Goal: Complete application form

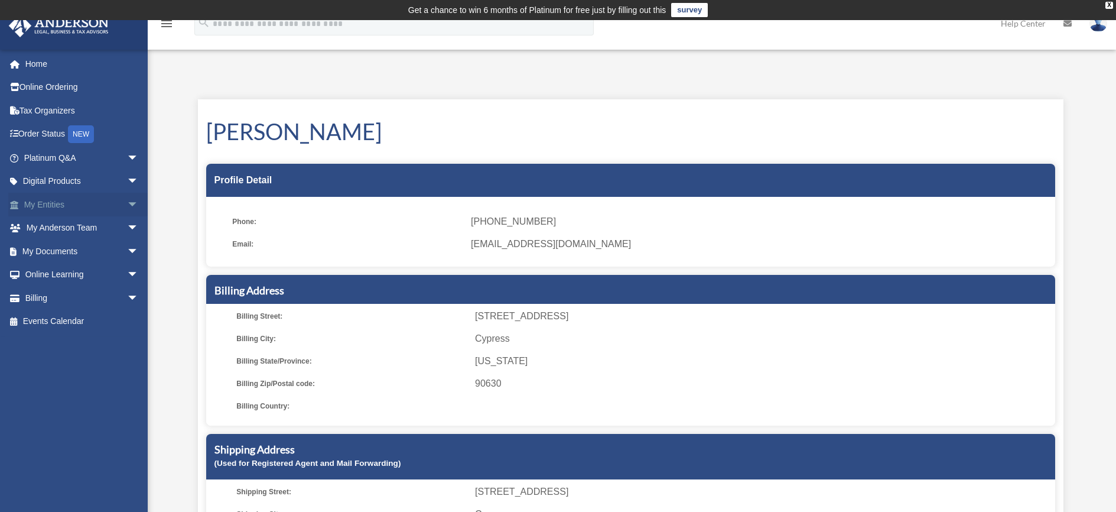
click at [49, 207] on link "My Entities arrow_drop_down" at bounding box center [82, 205] width 148 height 24
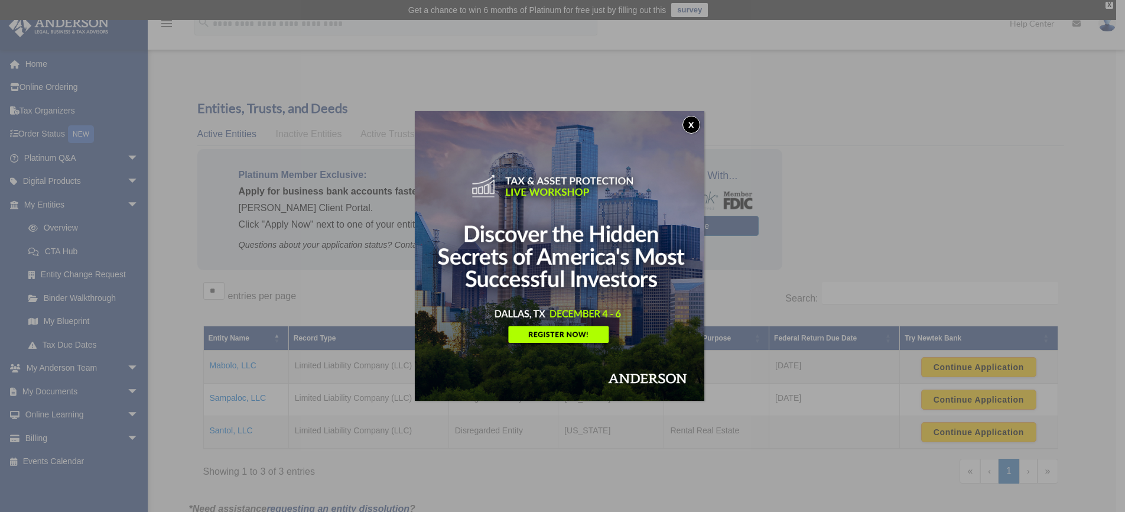
click at [690, 126] on button "x" at bounding box center [692, 125] width 18 height 18
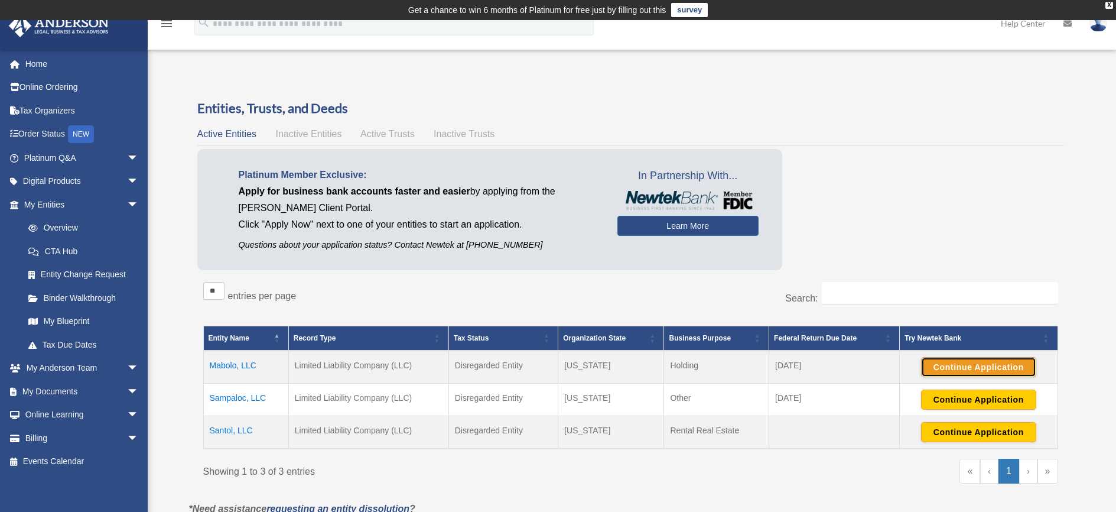
click at [978, 373] on button "Continue Application" at bounding box center [978, 367] width 115 height 20
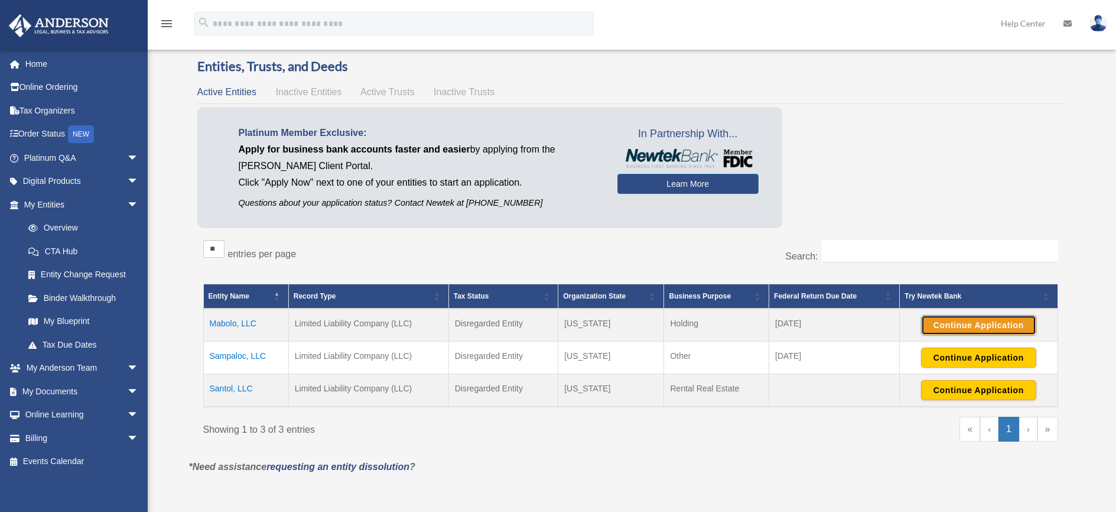
scroll to position [116, 0]
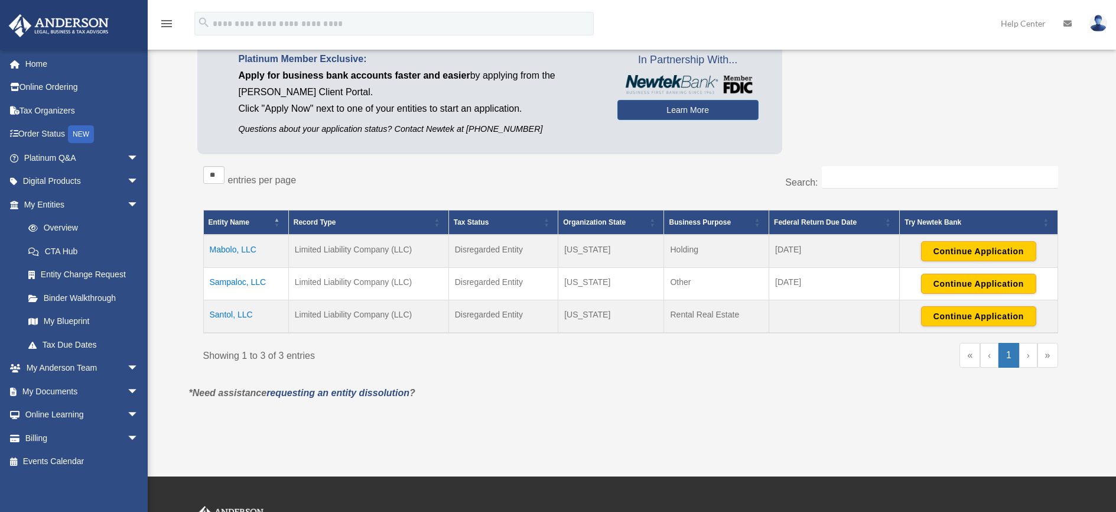
click at [550, 173] on div "** ** ** *** entries per page" at bounding box center [412, 181] width 419 height 30
click at [638, 177] on div "Search:" at bounding box center [845, 183] width 428 height 34
click at [963, 314] on button "Continue Application" at bounding box center [978, 316] width 115 height 20
click at [959, 250] on button "Continue Application" at bounding box center [978, 251] width 115 height 20
click at [990, 247] on button "Continue Application" at bounding box center [978, 251] width 115 height 20
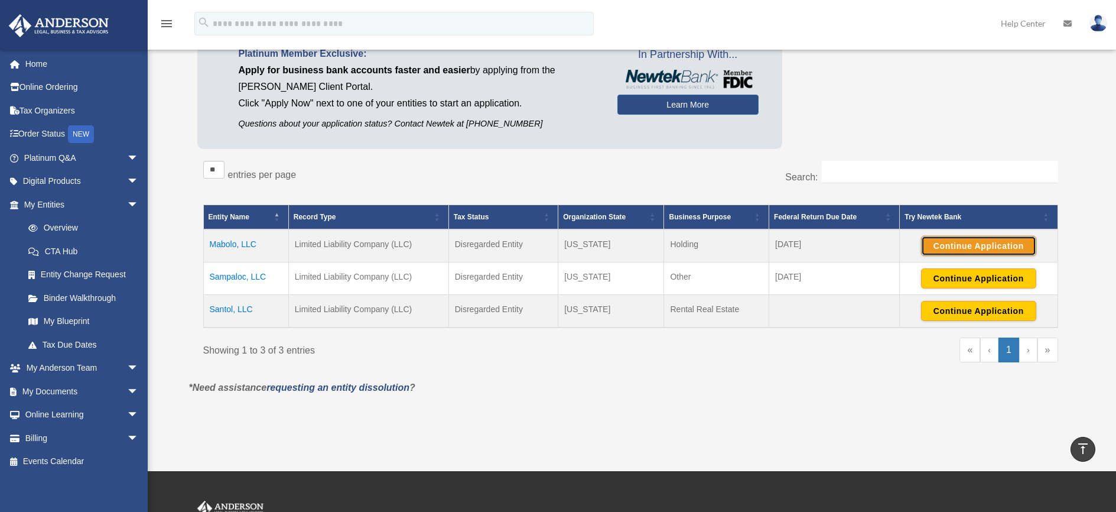
scroll to position [0, 0]
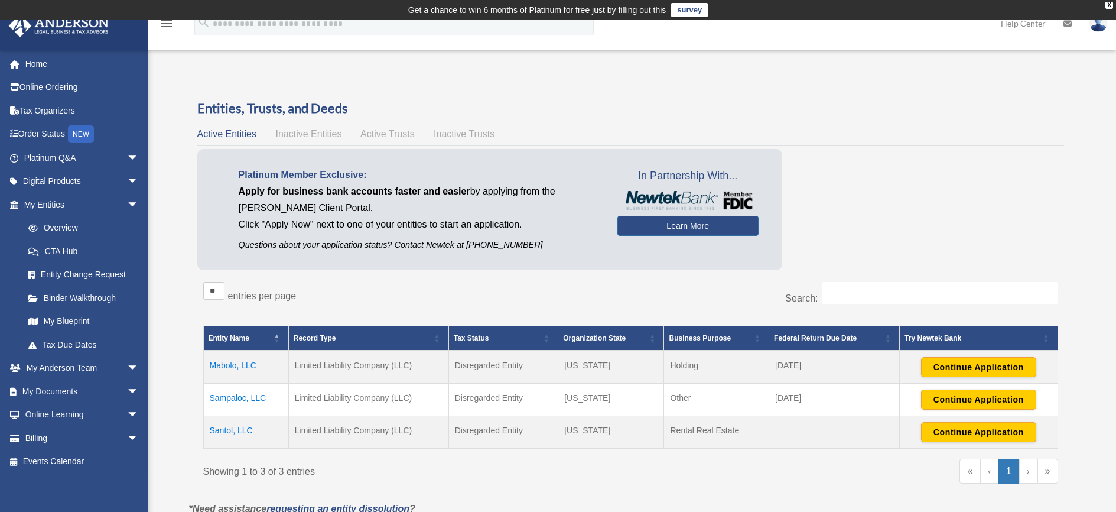
click at [1101, 26] on img at bounding box center [1099, 23] width 18 height 17
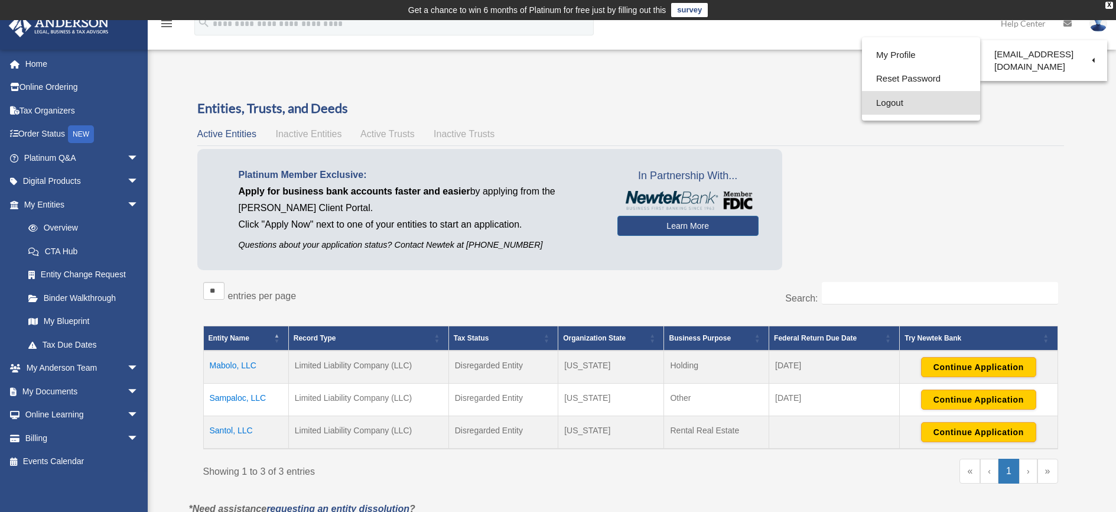
click at [895, 105] on link "Logout" at bounding box center [921, 103] width 118 height 24
